Goal: Information Seeking & Learning: Learn about a topic

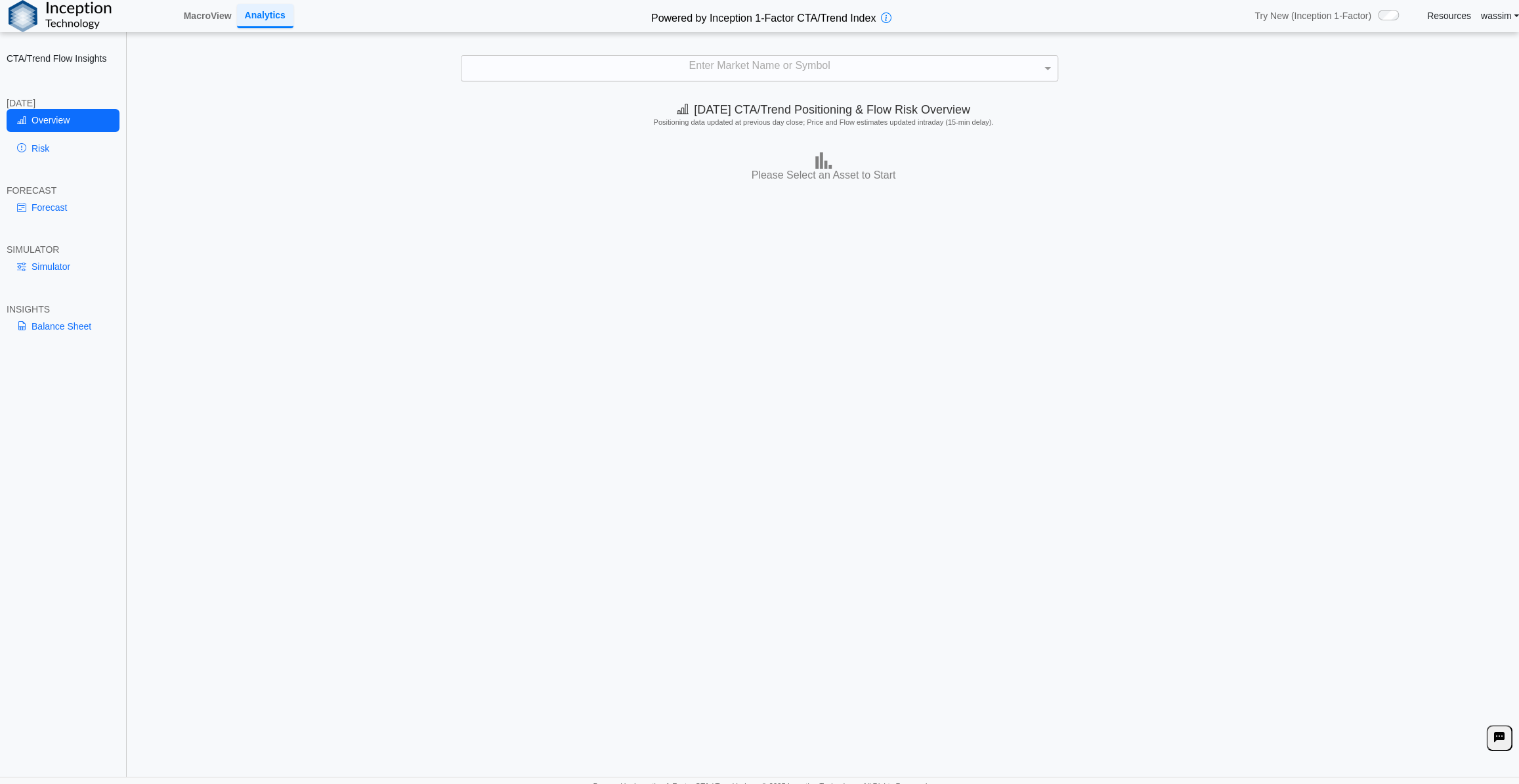
click at [757, 63] on div "Enter Market Name or Symbol" at bounding box center [760, 68] width 596 height 25
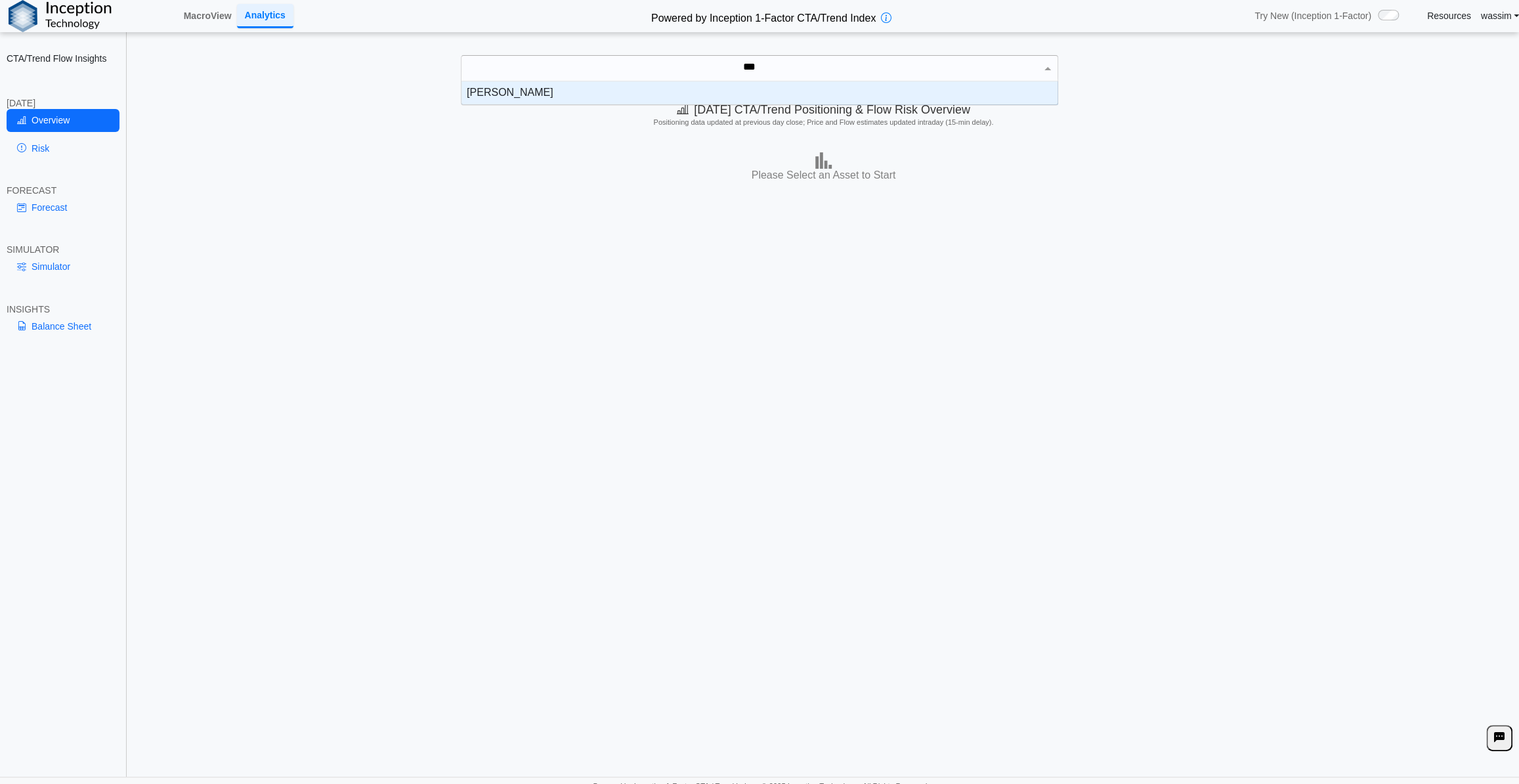
scroll to position [13, 587]
type input "*****"
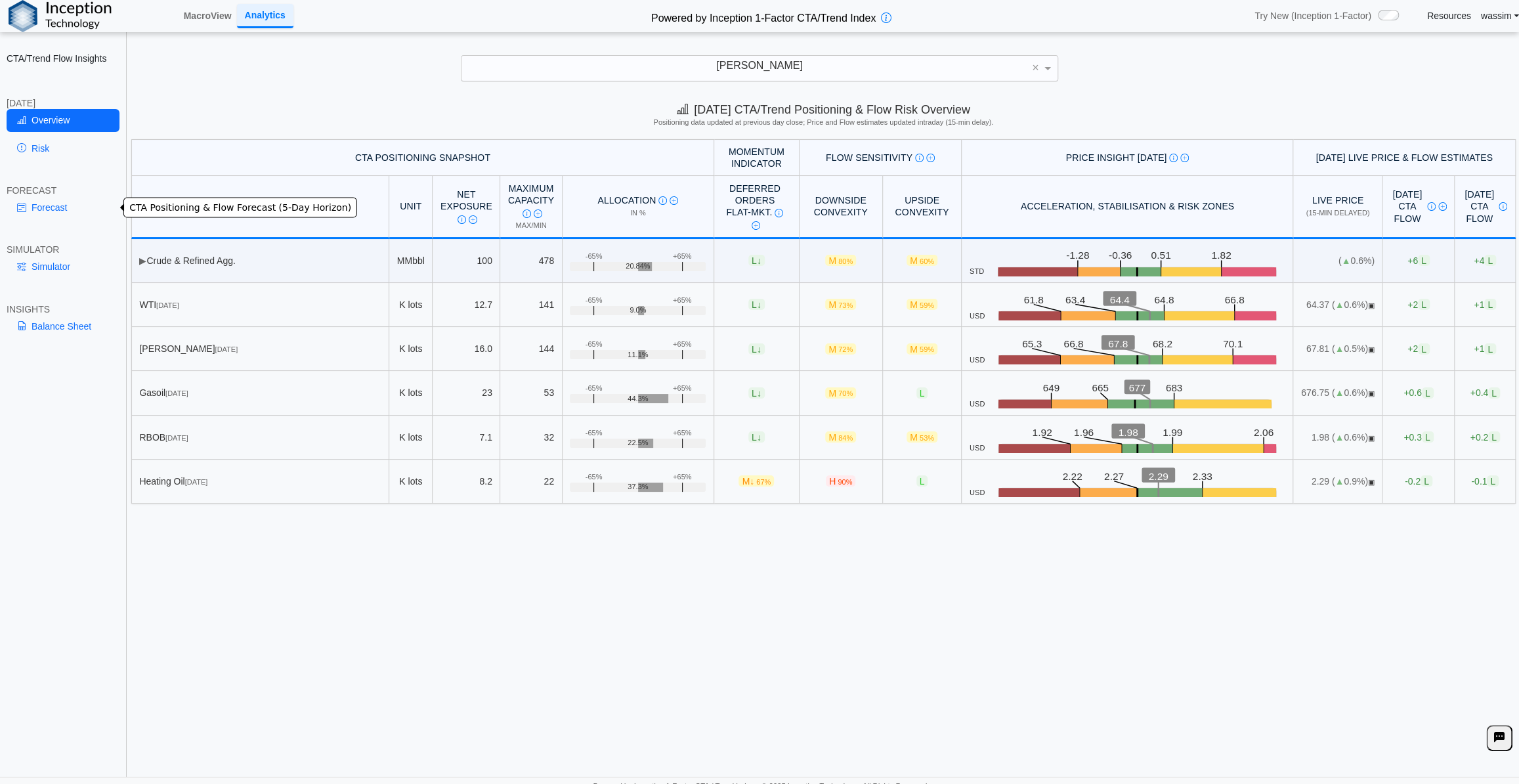
click at [51, 207] on link "Forecast" at bounding box center [63, 208] width 113 height 22
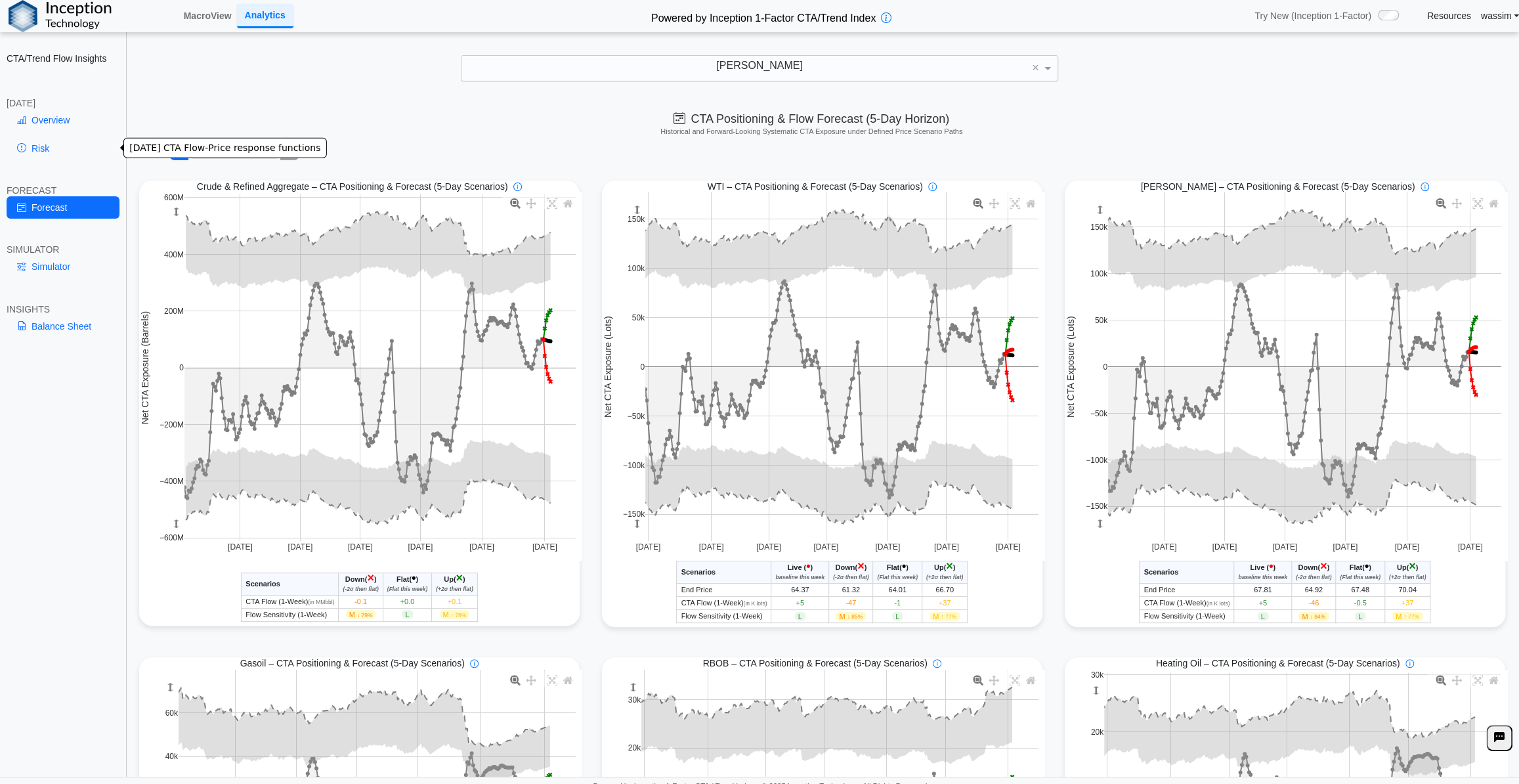
click at [38, 150] on link "Risk" at bounding box center [63, 148] width 113 height 22
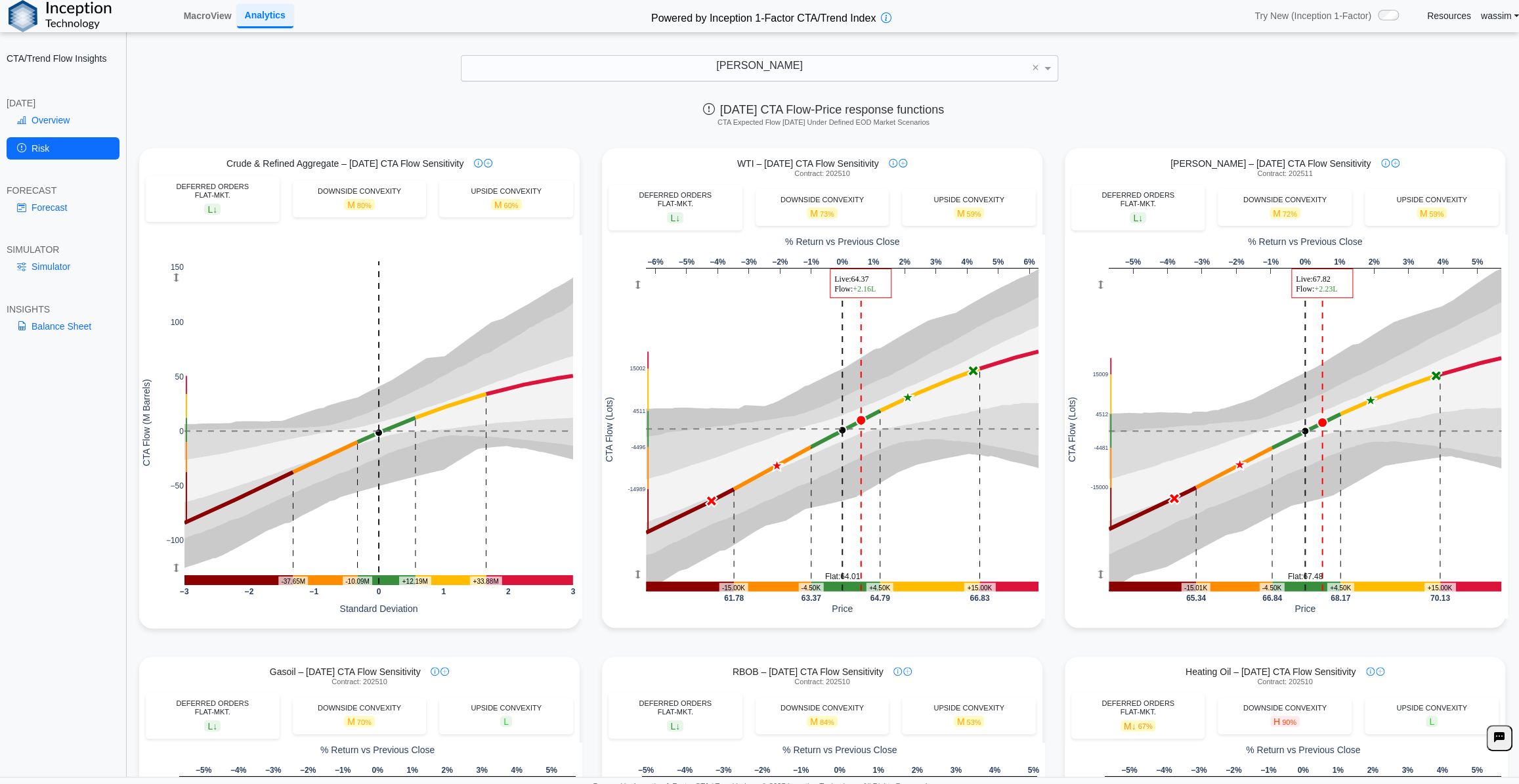
drag, startPoint x: 650, startPoint y: 128, endPoint x: 663, endPoint y: 146, distance: 22.2
click at [650, 128] on div "[DATE] CTA Flow-Price response functions CTA Expected Flow [DATE] Under Defined…" at bounding box center [824, 117] width 1391 height 45
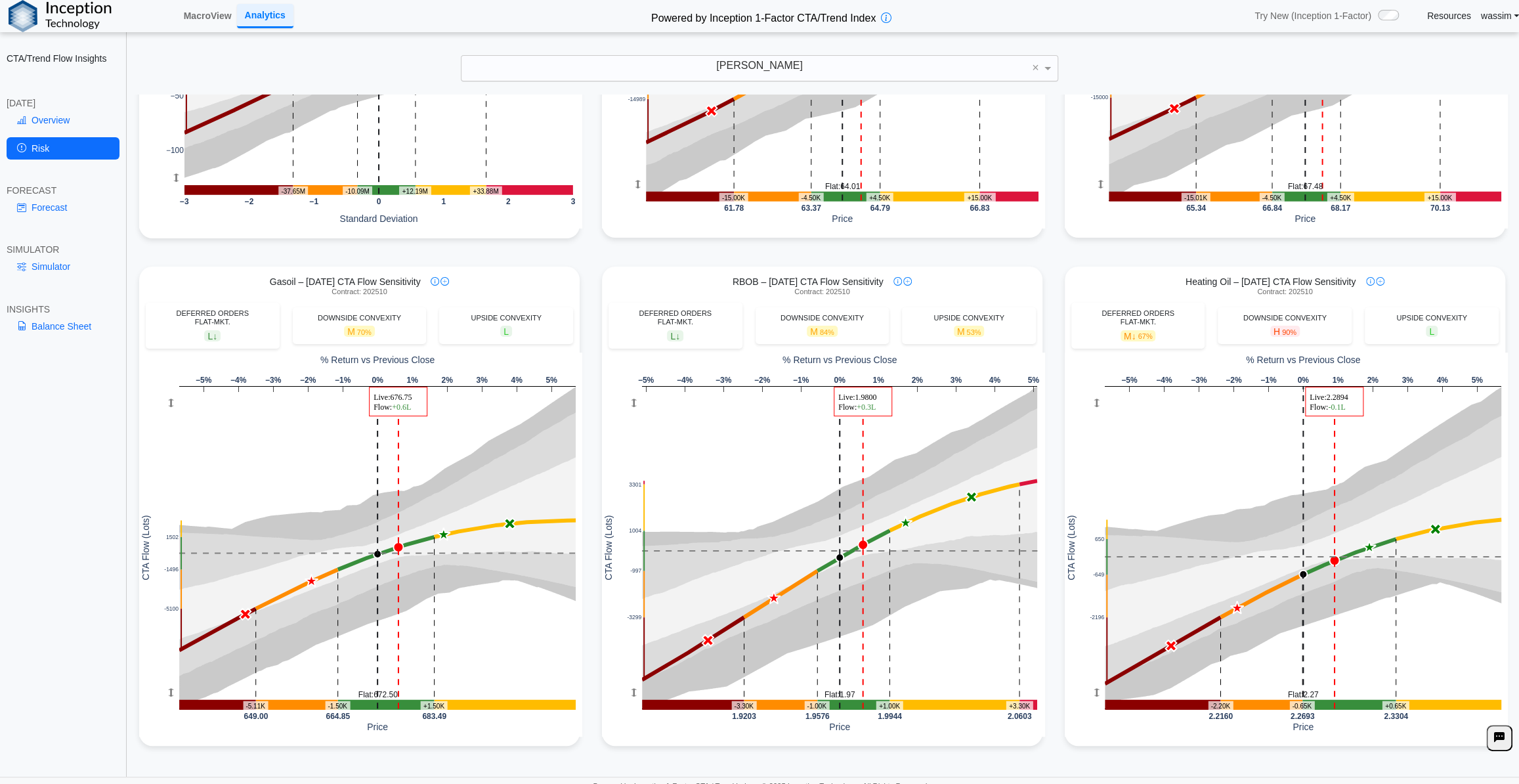
scroll to position [9, 0]
